Goal: Find specific page/section: Find specific page/section

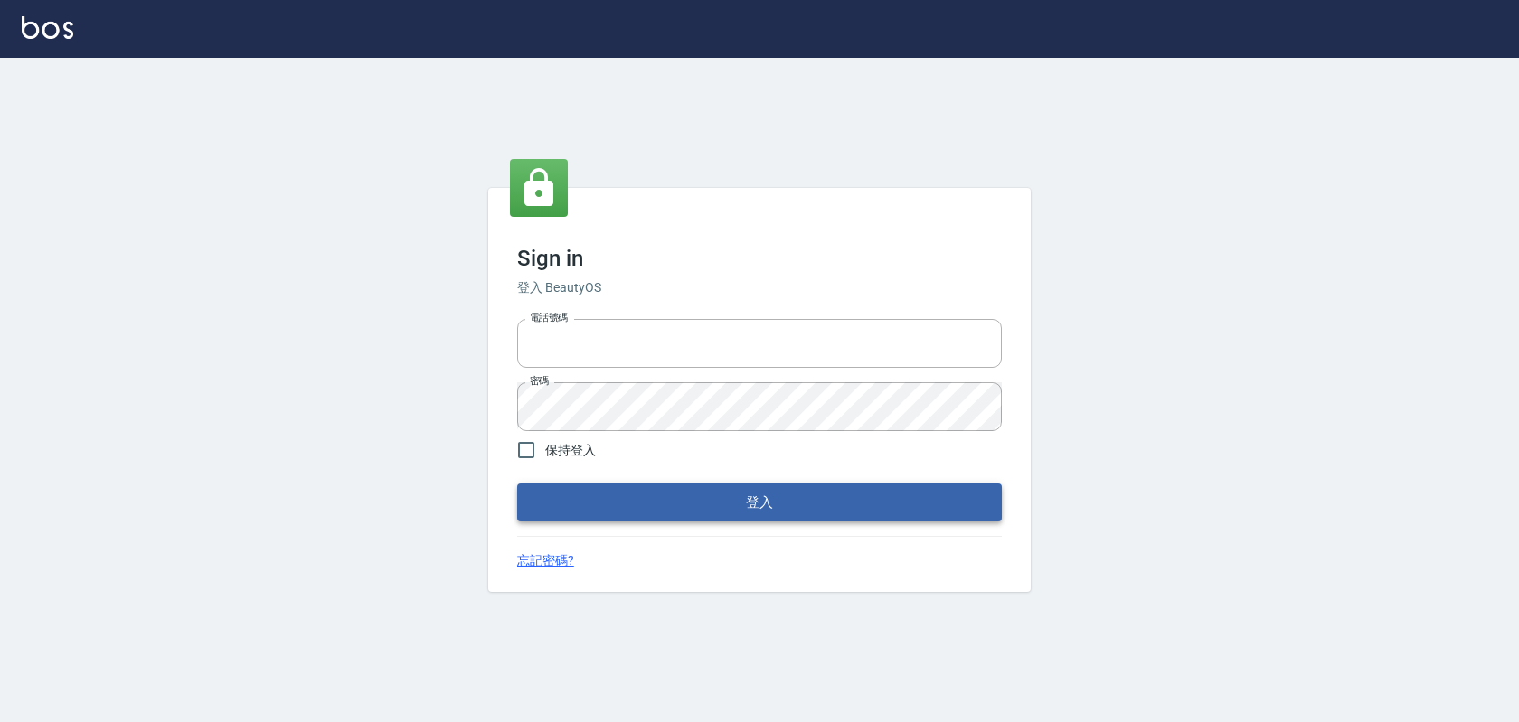
type input "devdev"
click at [744, 509] on button "登入" at bounding box center [759, 503] width 485 height 38
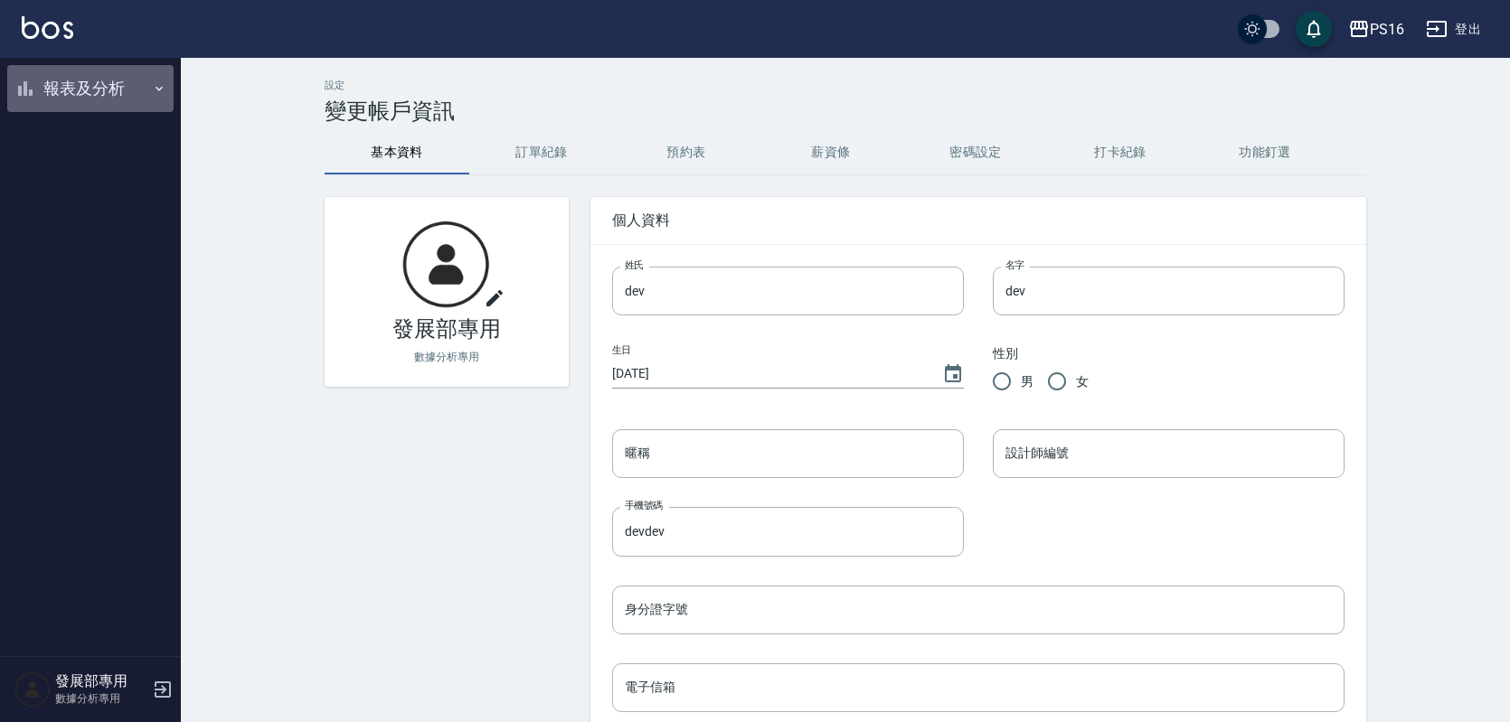
click at [150, 80] on button "報表及分析" at bounding box center [90, 88] width 166 height 47
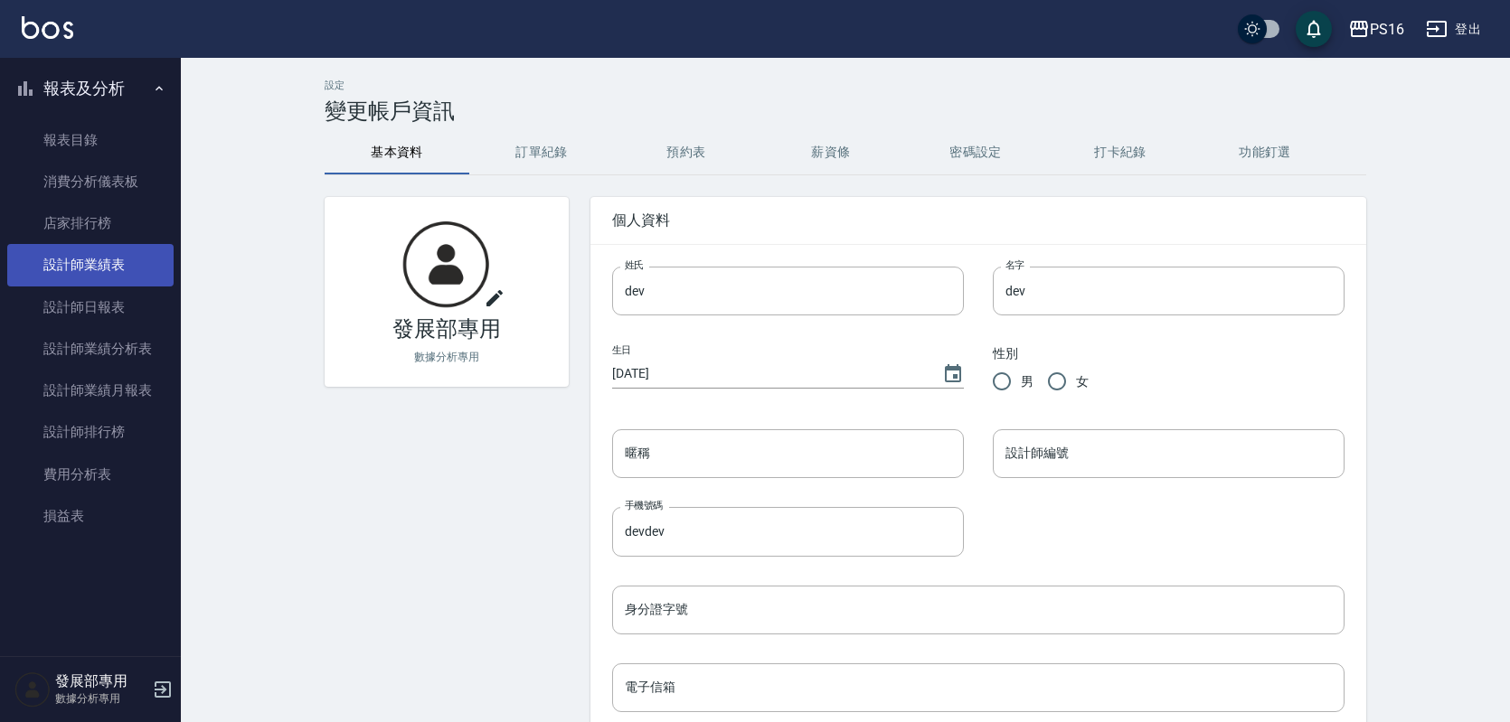
click at [148, 269] on link "設計師業績表" at bounding box center [90, 265] width 166 height 42
